Goal: Information Seeking & Learning: Learn about a topic

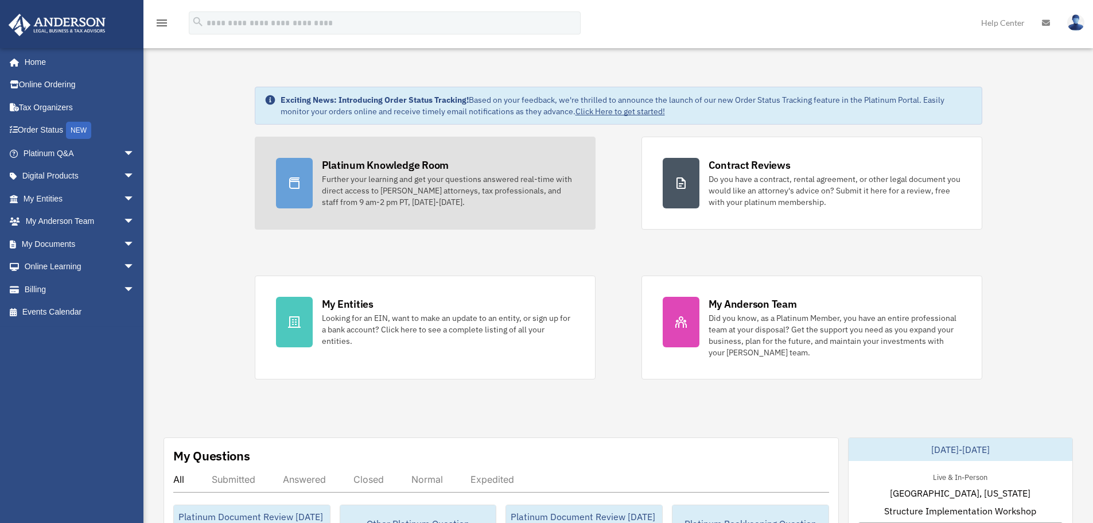
drag, startPoint x: 143, startPoint y: 60, endPoint x: 263, endPoint y: 176, distance: 166.4
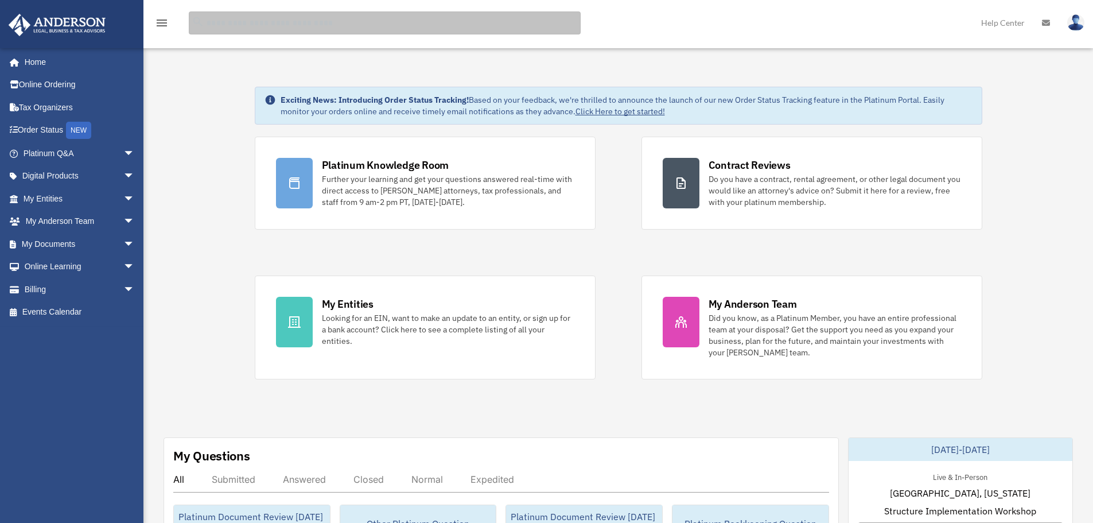
drag, startPoint x: 263, startPoint y: 176, endPoint x: 321, endPoint y: 18, distance: 168.3
click at [321, 18] on input "search" at bounding box center [385, 22] width 392 height 23
type input "******"
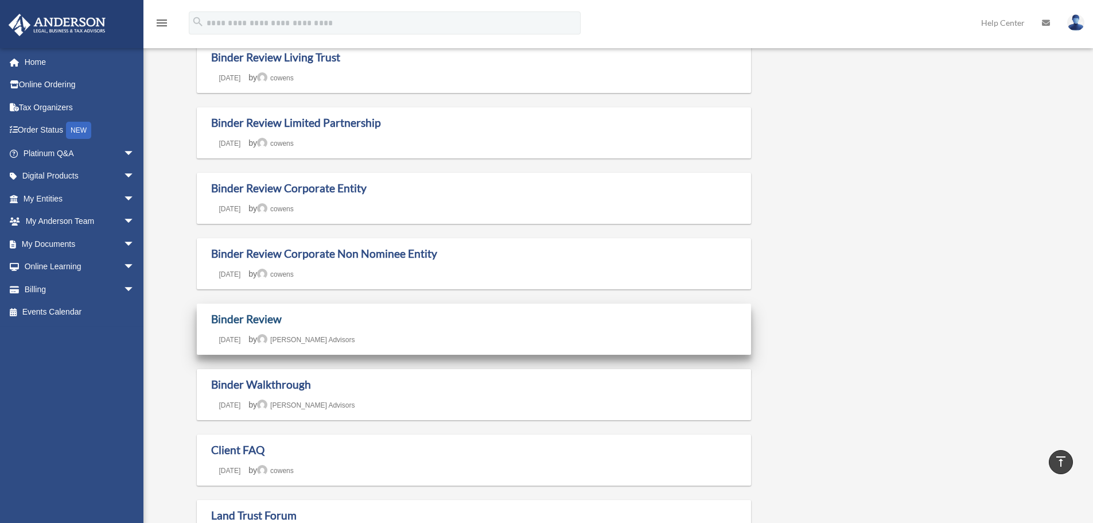
scroll to position [287, 0]
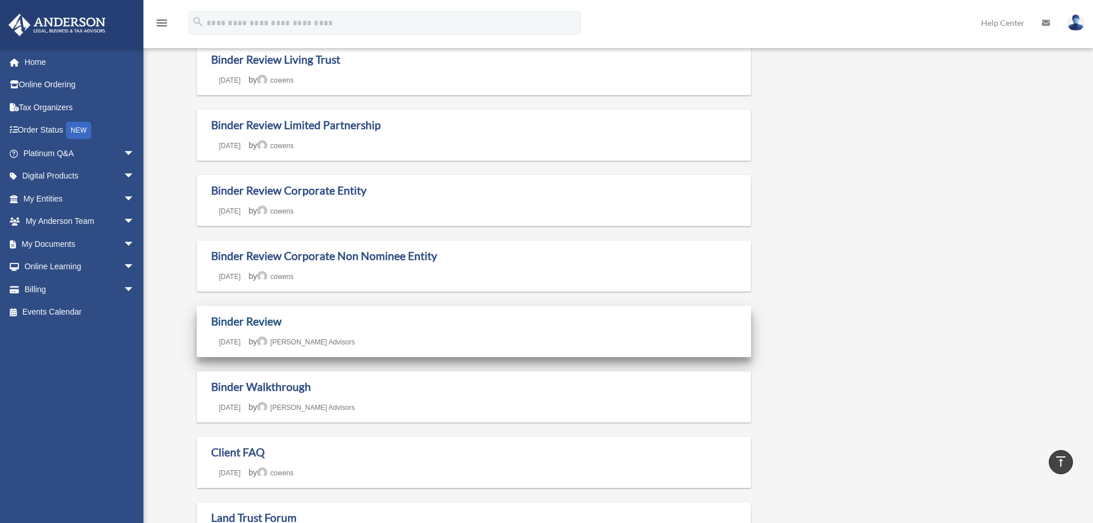
click at [253, 320] on link "Binder Review" at bounding box center [246, 320] width 71 height 13
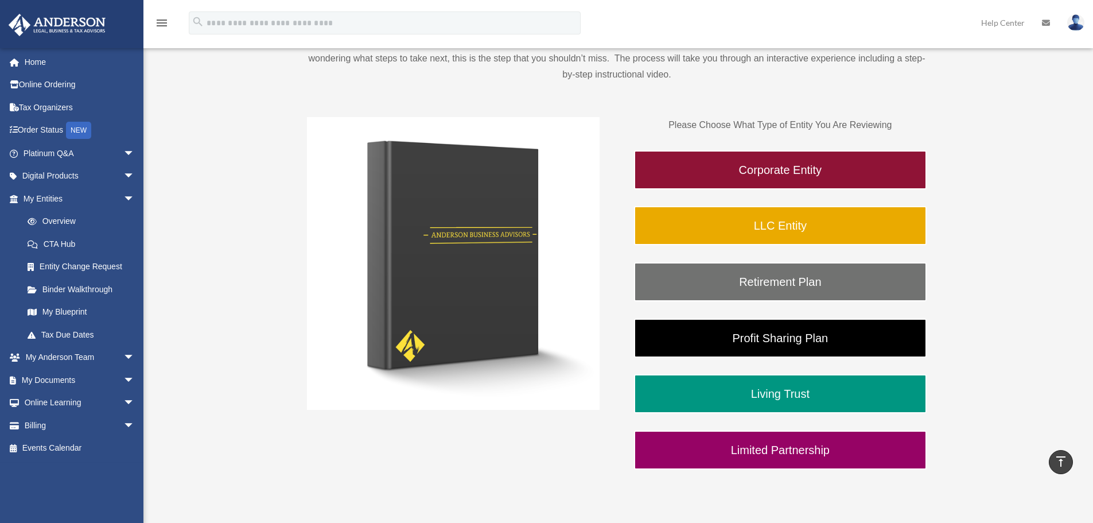
scroll to position [115, 0]
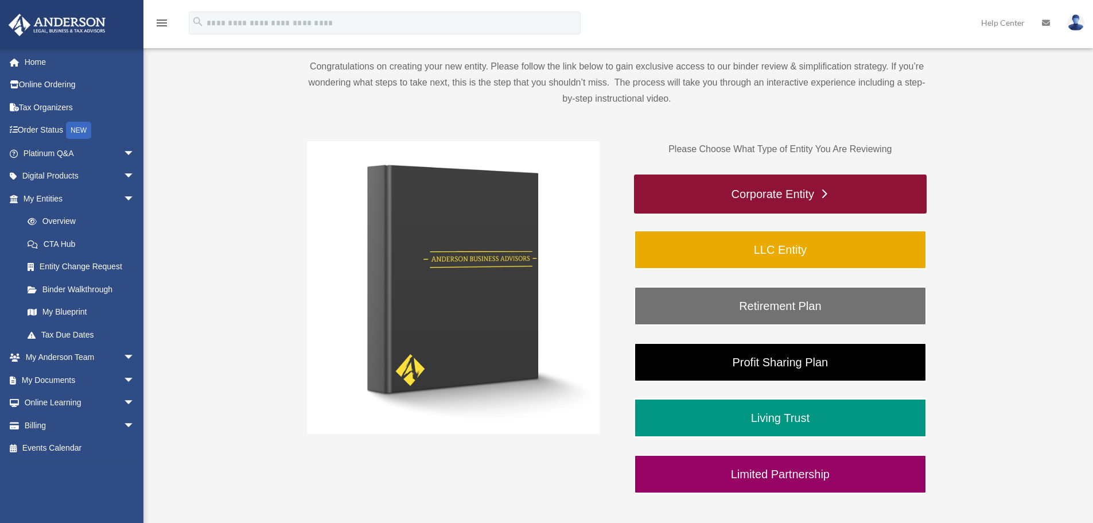
click at [810, 196] on link "Corporate Entity" at bounding box center [780, 193] width 293 height 39
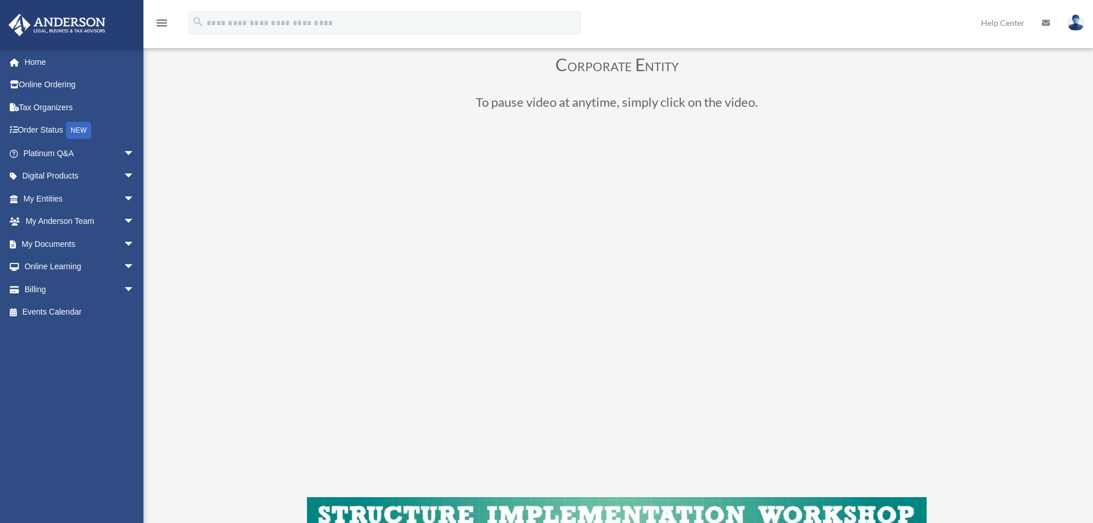
scroll to position [57, 0]
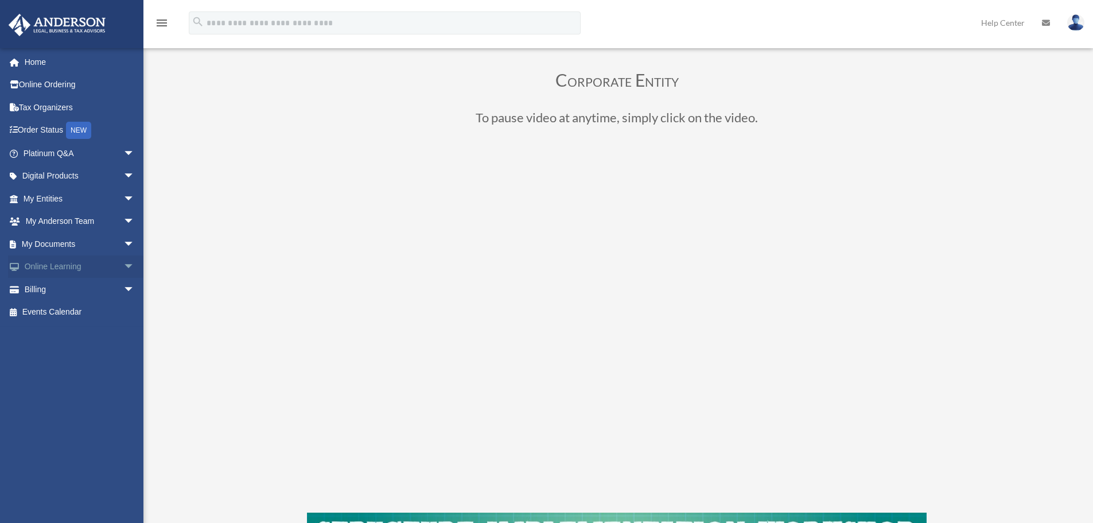
click at [123, 265] on span "arrow_drop_down" at bounding box center [134, 267] width 23 height 24
click at [73, 286] on link "Courses" at bounding box center [84, 289] width 136 height 23
drag, startPoint x: 310, startPoint y: 363, endPoint x: 65, endPoint y: 287, distance: 256.1
click at [60, 287] on link "Courses" at bounding box center [84, 289] width 136 height 23
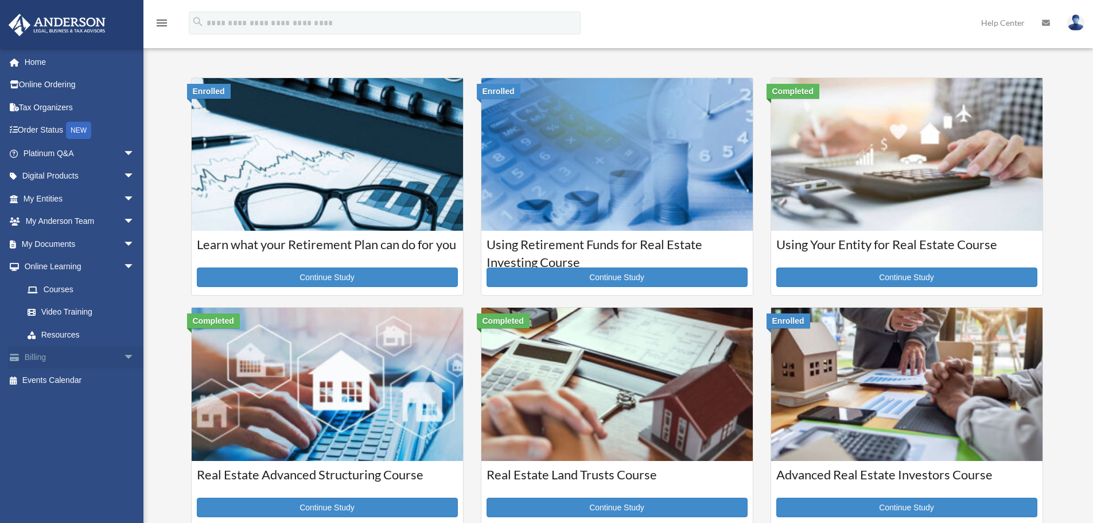
click at [123, 355] on span "arrow_drop_down" at bounding box center [134, 358] width 23 height 24
